Goal: Find specific page/section: Find specific page/section

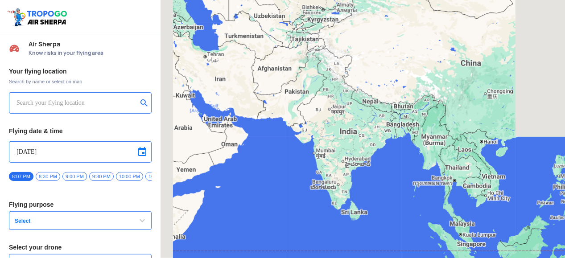
click at [122, 101] on input "text" at bounding box center [77, 103] width 121 height 11
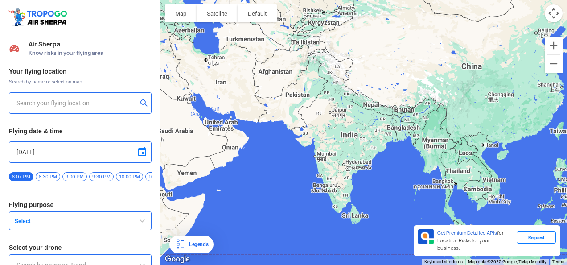
click at [120, 100] on input "text" at bounding box center [77, 103] width 121 height 11
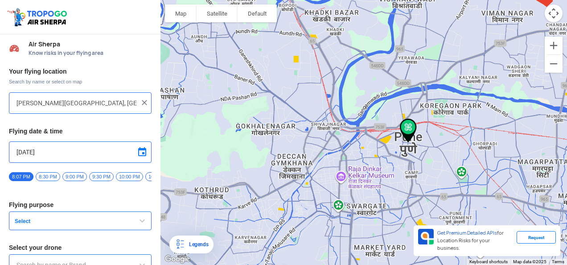
click at [396, 194] on div "To navigate, press the arrow keys." at bounding box center [364, 132] width 407 height 265
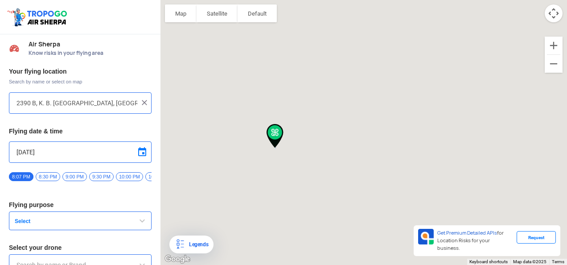
type input "Opp Apex Athena, [GEOGRAPHIC_DATA], near [PERSON_NAME][GEOGRAPHIC_DATA], [GEOGR…"
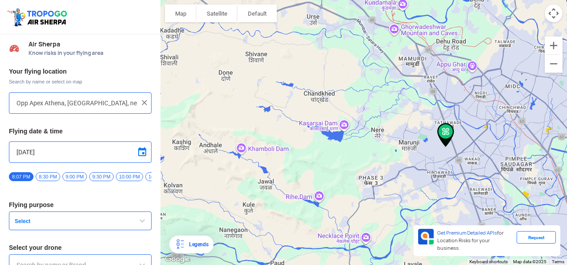
click at [137, 229] on button "Select" at bounding box center [80, 220] width 143 height 19
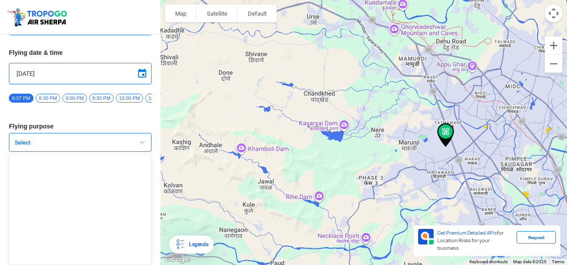
click at [140, 149] on button "Select" at bounding box center [80, 142] width 143 height 19
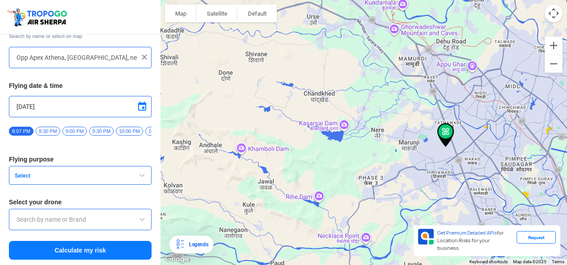
scroll to position [48, 0]
click at [140, 220] on span at bounding box center [142, 219] width 11 height 11
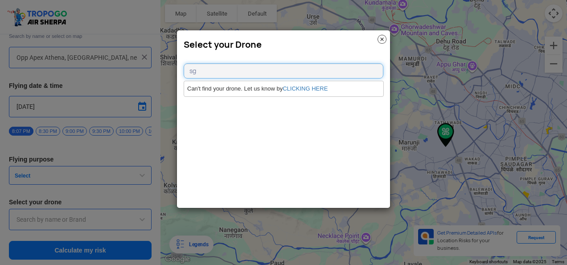
type input "s"
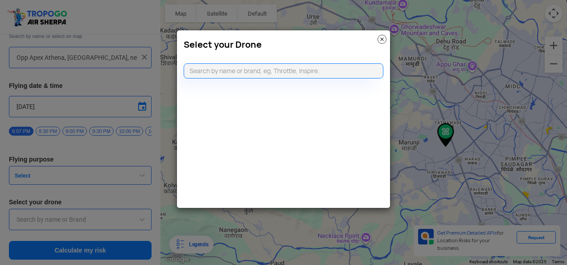
click at [385, 39] on img at bounding box center [382, 39] width 9 height 9
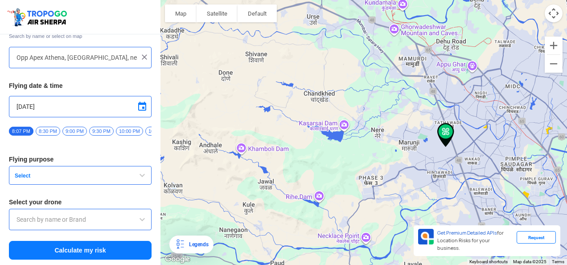
click at [107, 222] on input "text" at bounding box center [81, 219] width 128 height 11
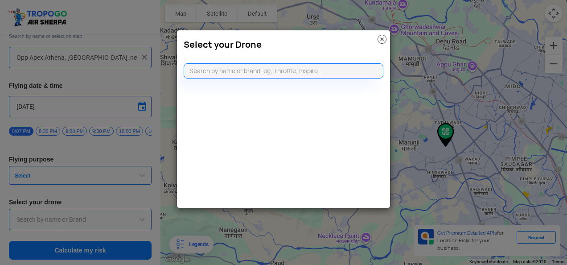
click at [381, 42] on img at bounding box center [382, 39] width 9 height 9
